Goal: Transaction & Acquisition: Purchase product/service

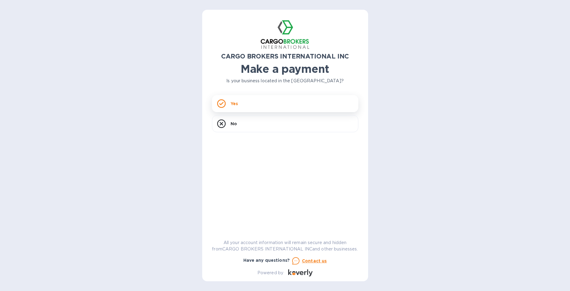
click at [222, 104] on icon at bounding box center [221, 103] width 4 height 3
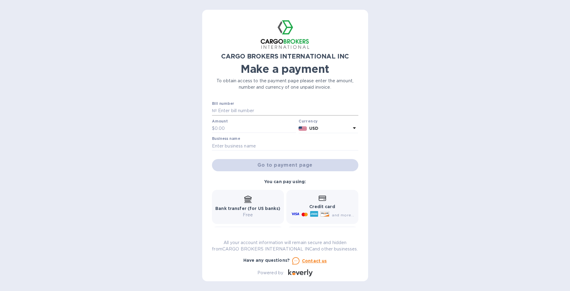
click at [228, 111] on input "text" at bounding box center [288, 110] width 142 height 9
type input "[PERSON_NAME] Expense Report"
type input "376.07"
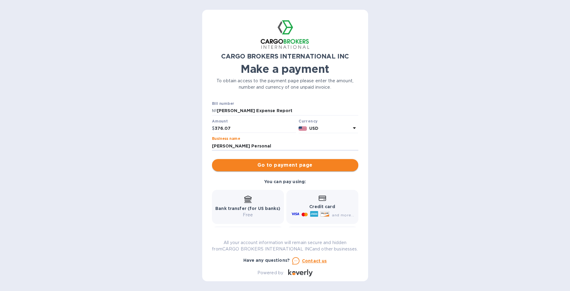
type input "[PERSON_NAME] Personal"
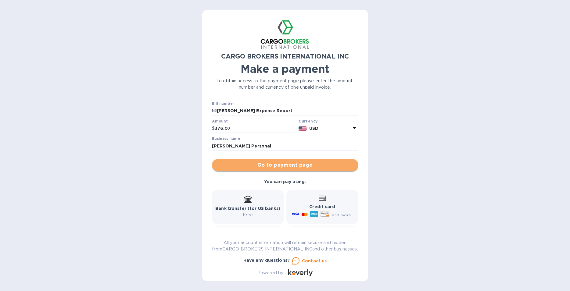
click at [288, 164] on span "Go to payment page" at bounding box center [285, 165] width 137 height 7
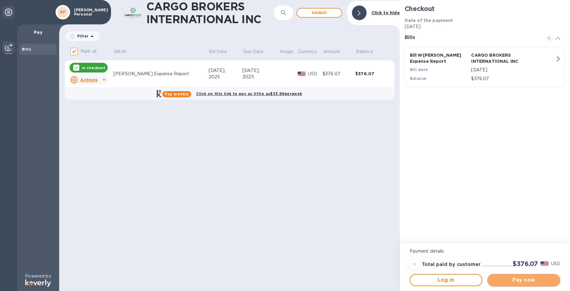
click at [535, 282] on span "Pay now" at bounding box center [523, 280] width 63 height 7
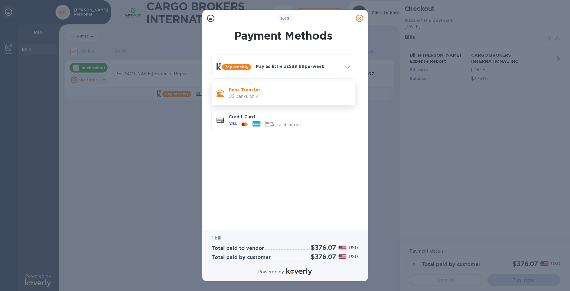
click at [244, 95] on p "US banks only." at bounding box center [289, 96] width 121 height 6
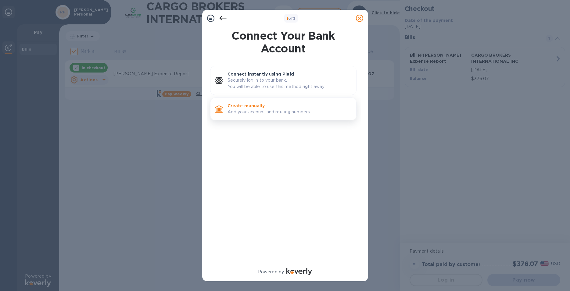
click at [248, 107] on p "Create manually" at bounding box center [290, 106] width 124 height 6
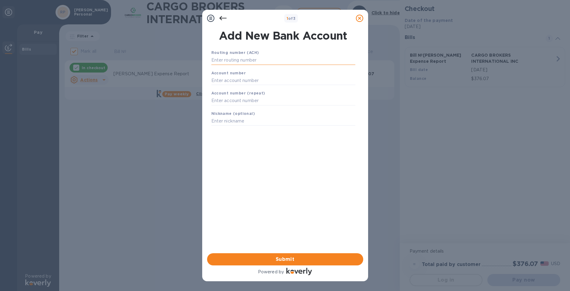
click at [254, 59] on input "text" at bounding box center [283, 60] width 144 height 9
type input "061101375"
type input "0221552193"
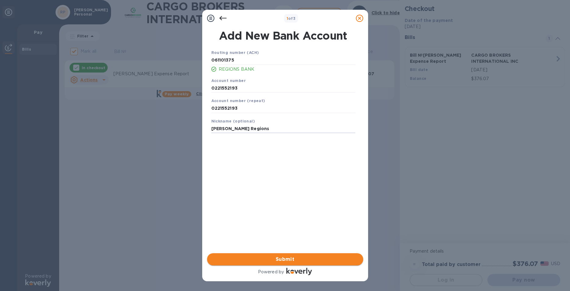
type input "[PERSON_NAME] Regions"
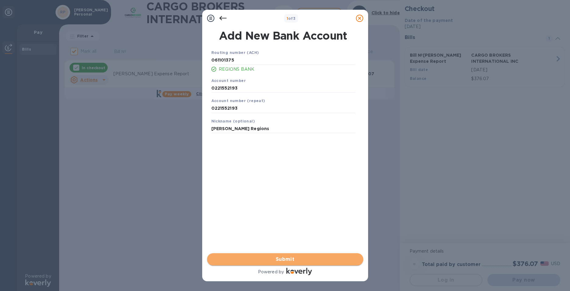
click at [280, 258] on span "Submit" at bounding box center [285, 259] width 146 height 7
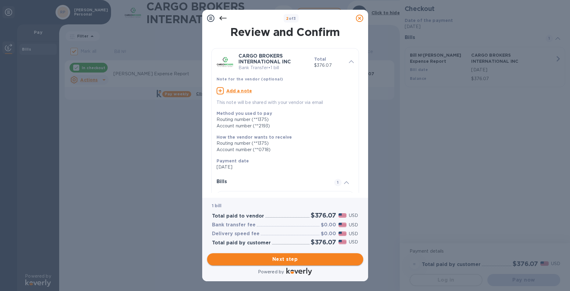
click at [285, 256] on span "Next step" at bounding box center [285, 259] width 146 height 7
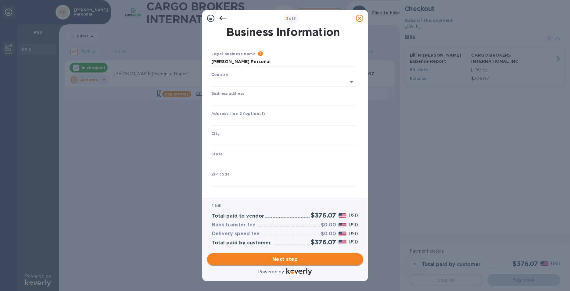
type input "[GEOGRAPHIC_DATA]"
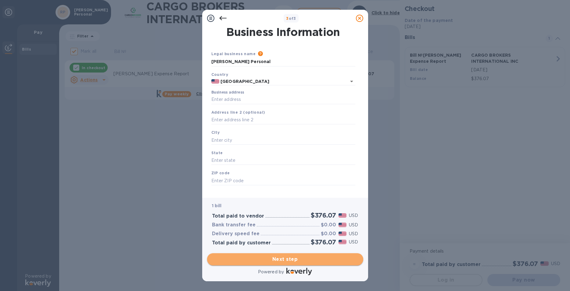
click at [284, 256] on span "Next step" at bounding box center [285, 259] width 146 height 7
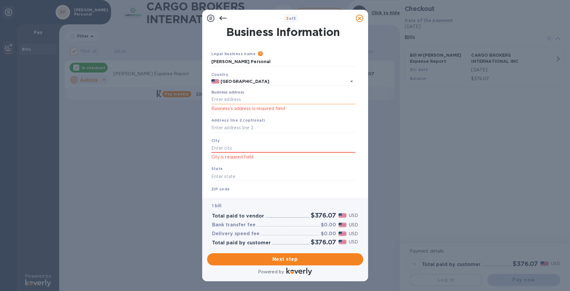
click at [245, 101] on input "Business address" at bounding box center [283, 99] width 144 height 9
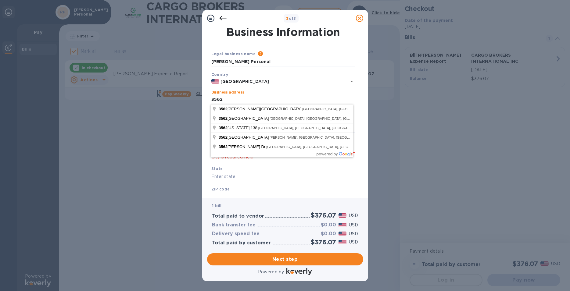
type input "3562"
type input "US"
type input "[PERSON_NAME]"
type input "GA"
type input "30341"
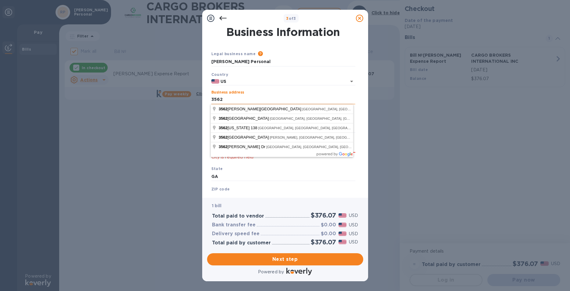
type input "[GEOGRAPHIC_DATA]"
type input "[STREET_ADDRESS]"
type input "US"
type input "[STREET_ADDRESS]"
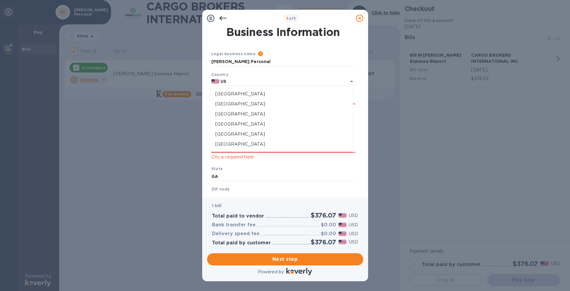
click at [400, 124] on div "3 of 3 Business Information Legal business name Please provide the legal name t…" at bounding box center [285, 145] width 570 height 291
click at [250, 158] on p "City is required field" at bounding box center [283, 157] width 144 height 7
click at [290, 88] on ul "[GEOGRAPHIC_DATA] [GEOGRAPHIC_DATA] [GEOGRAPHIC_DATA] [GEOGRAPHIC_DATA] [GEOGRA…" at bounding box center [282, 119] width 142 height 65
click at [246, 98] on li "[GEOGRAPHIC_DATA]" at bounding box center [282, 94] width 142 height 10
type input "[GEOGRAPHIC_DATA]"
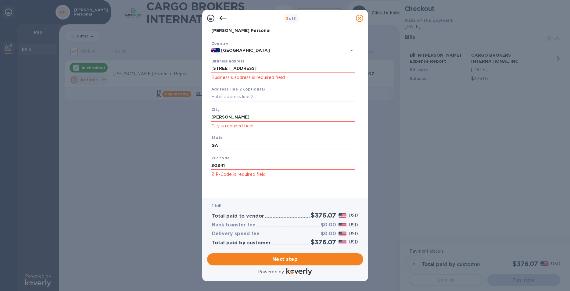
scroll to position [38, 0]
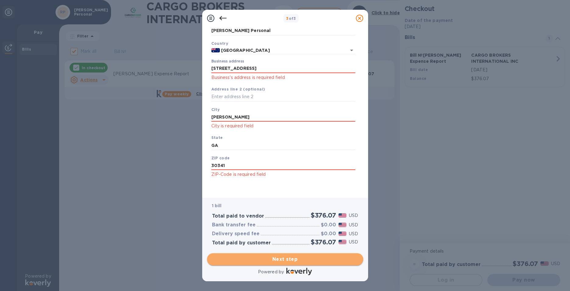
click at [288, 256] on span "Next step" at bounding box center [285, 259] width 146 height 7
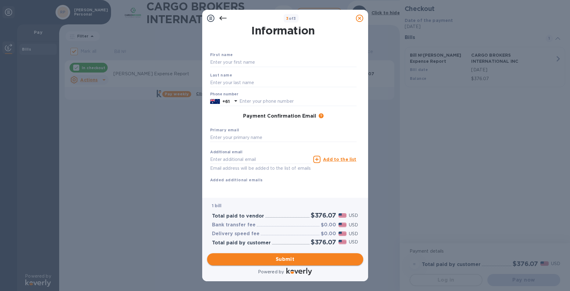
scroll to position [14, 0]
click at [246, 63] on input "text" at bounding box center [283, 63] width 146 height 9
type input "r"
type input "[PERSON_NAME]"
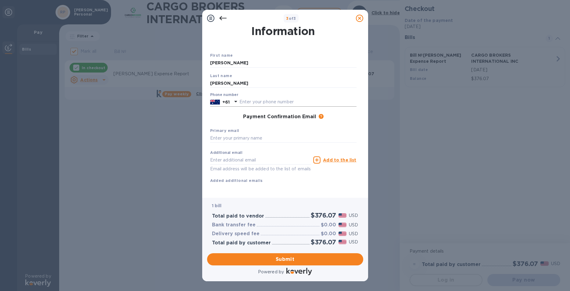
click at [235, 100] on icon at bounding box center [235, 101] width 7 height 7
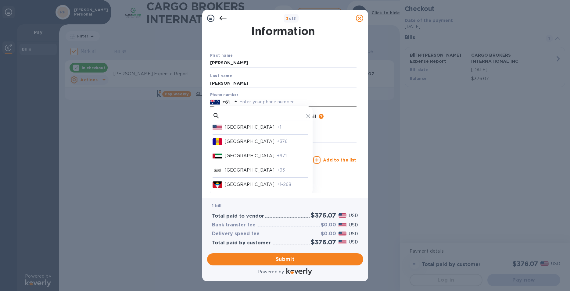
click at [233, 129] on p "[GEOGRAPHIC_DATA]" at bounding box center [250, 127] width 50 height 6
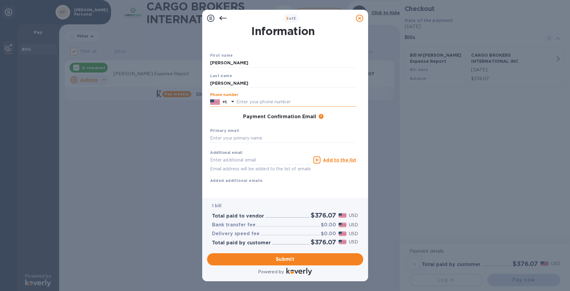
click at [257, 103] on input "text" at bounding box center [296, 102] width 120 height 9
type input "4049154898"
type input "[EMAIL_ADDRESS][DOMAIN_NAME]"
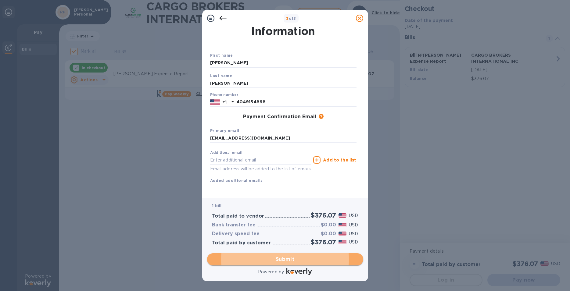
click at [285, 261] on span "Submit" at bounding box center [285, 259] width 146 height 7
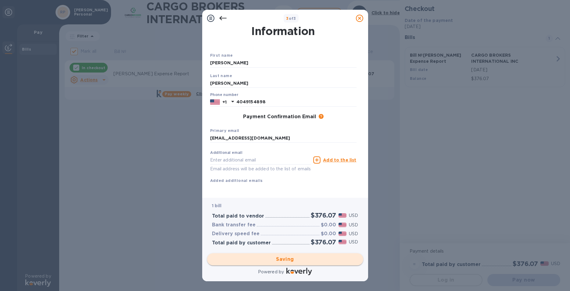
checkbox input "false"
